Goal: Navigation & Orientation: Find specific page/section

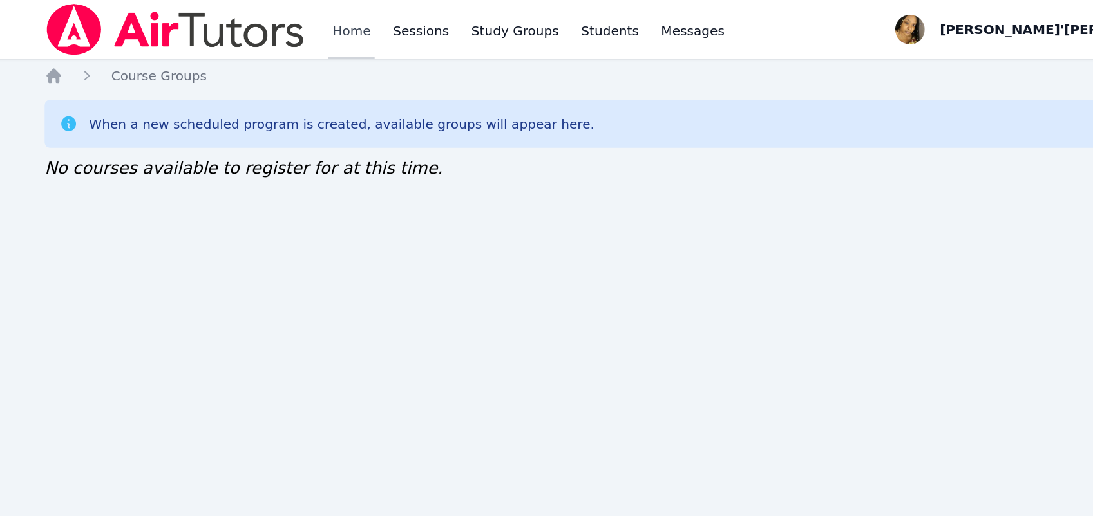
click at [359, 21] on link "Home" at bounding box center [350, 20] width 32 height 41
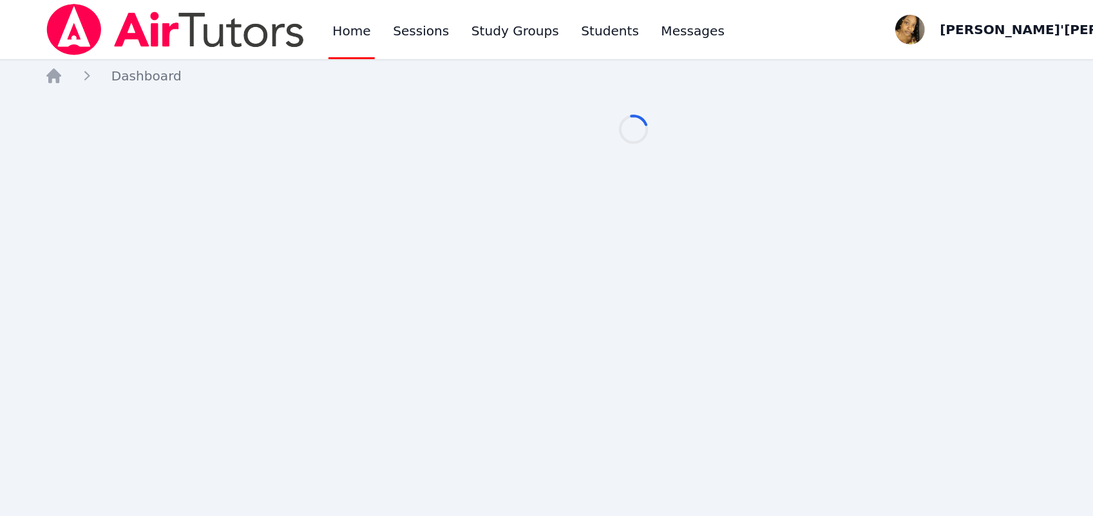
click at [346, 15] on link "Home" at bounding box center [350, 20] width 32 height 41
